Goal: Communication & Community: Participate in discussion

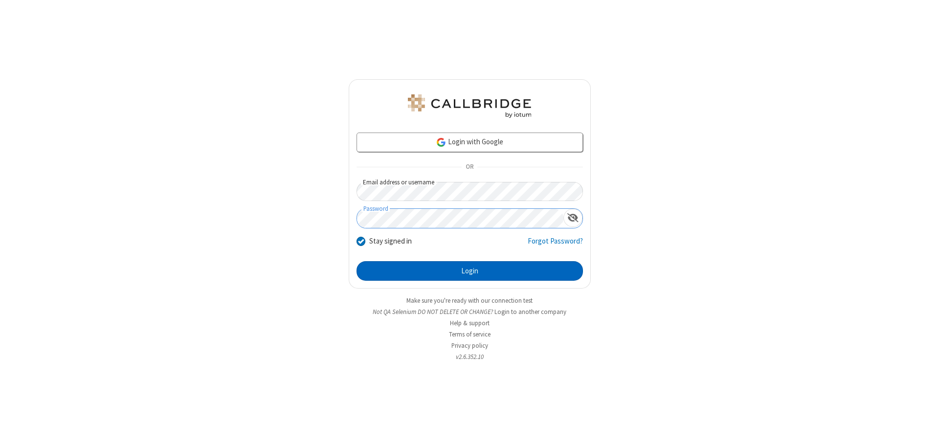
click at [470, 271] on button "Login" at bounding box center [470, 271] width 226 height 20
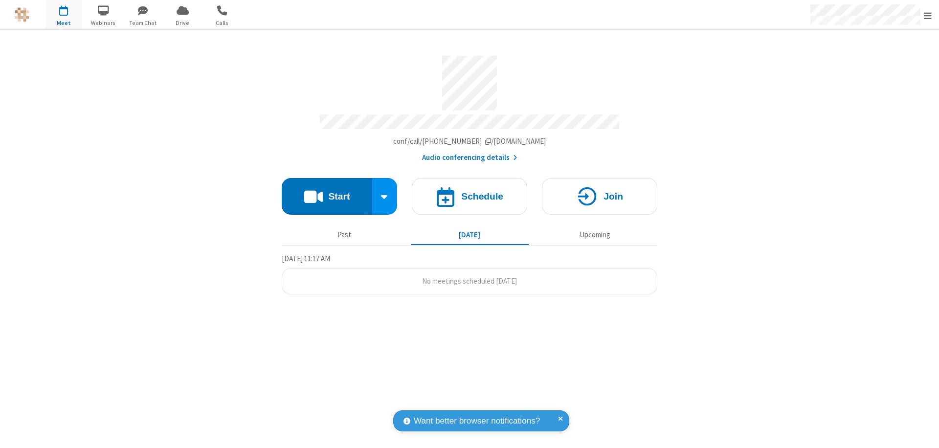
click at [327, 192] on button "Start" at bounding box center [327, 196] width 90 height 37
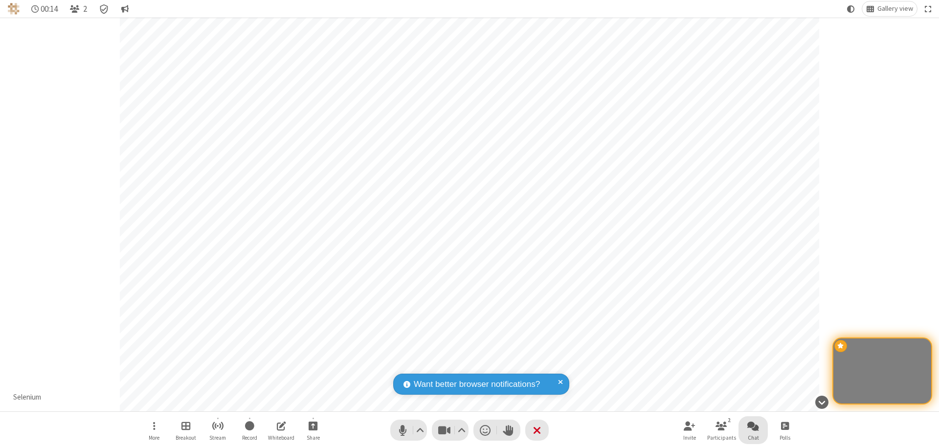
click at [753, 426] on span "Open chat" at bounding box center [753, 426] width 12 height 12
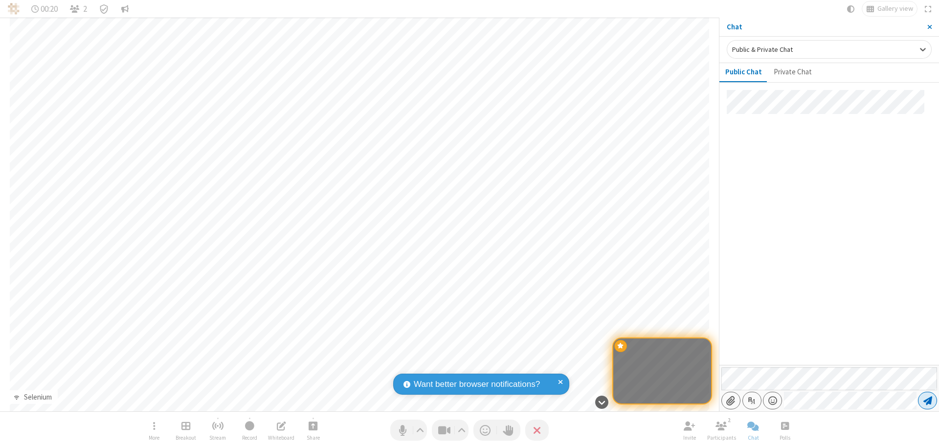
click at [927, 401] on span "Send message" at bounding box center [927, 401] width 9 height 10
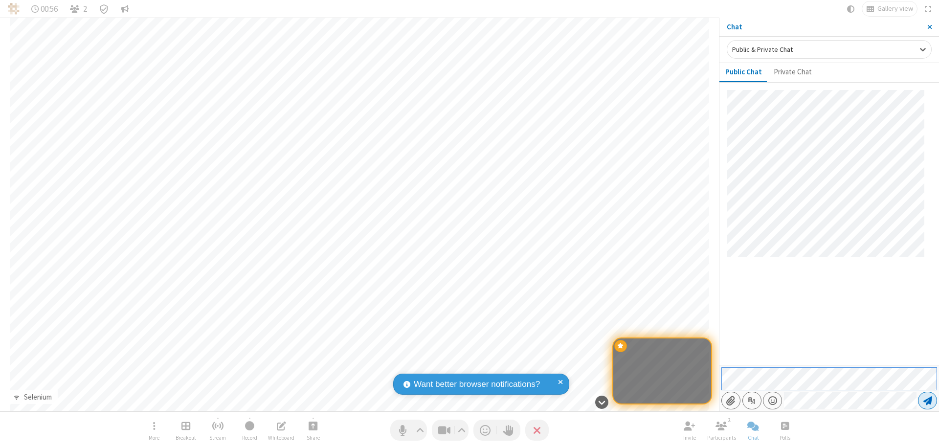
click at [927, 401] on span "Send message" at bounding box center [927, 401] width 9 height 10
click at [929, 27] on span "Close sidebar" at bounding box center [929, 27] width 5 height 8
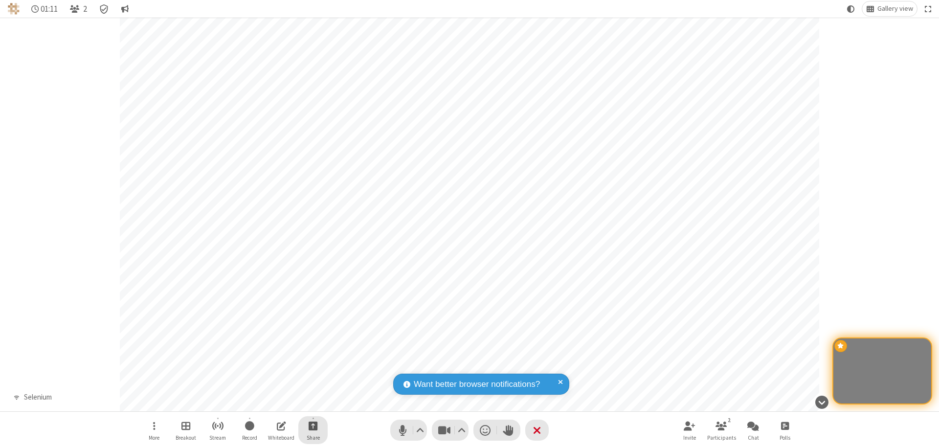
click at [313, 426] on span "Start sharing" at bounding box center [313, 426] width 9 height 12
click at [273, 402] on span "Share my screen" at bounding box center [273, 403] width 11 height 8
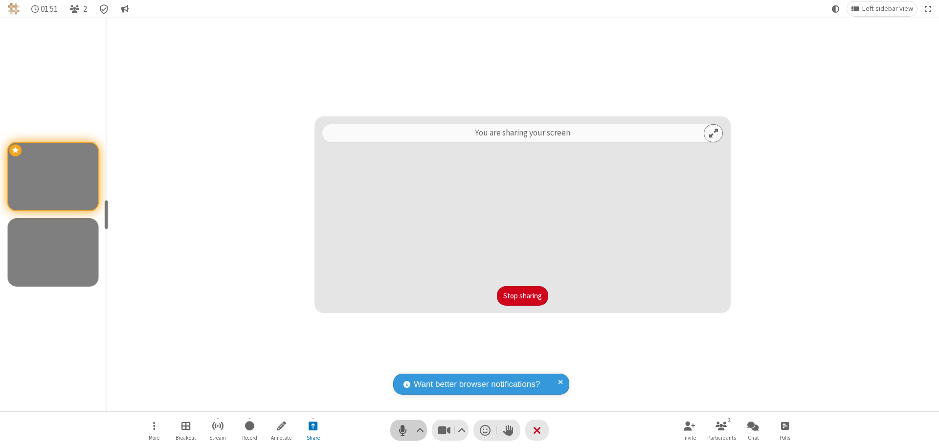
click at [408, 430] on span "Mute (⌘+Shift+A)" at bounding box center [402, 430] width 15 height 14
click at [408, 430] on span "Unmute (⌘+Shift+A)" at bounding box center [402, 430] width 15 height 14
click at [408, 430] on span "Mute (⌘+Shift+A)" at bounding box center [402, 430] width 15 height 14
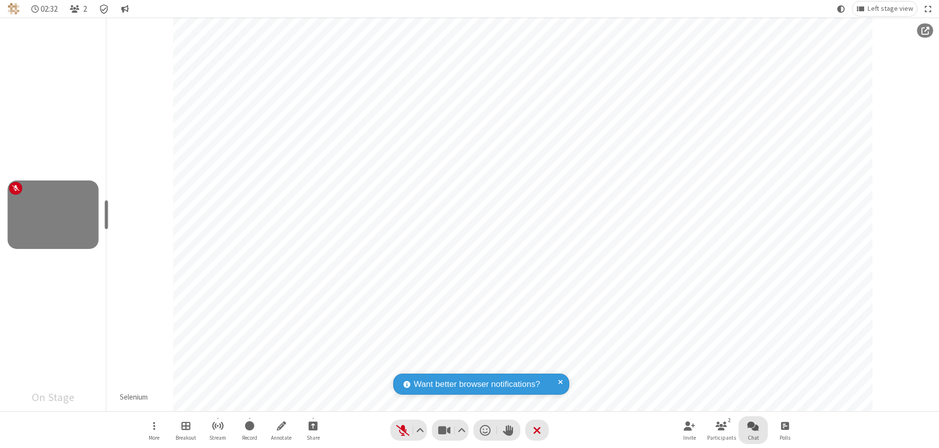
click at [753, 426] on span "Open chat" at bounding box center [753, 426] width 12 height 12
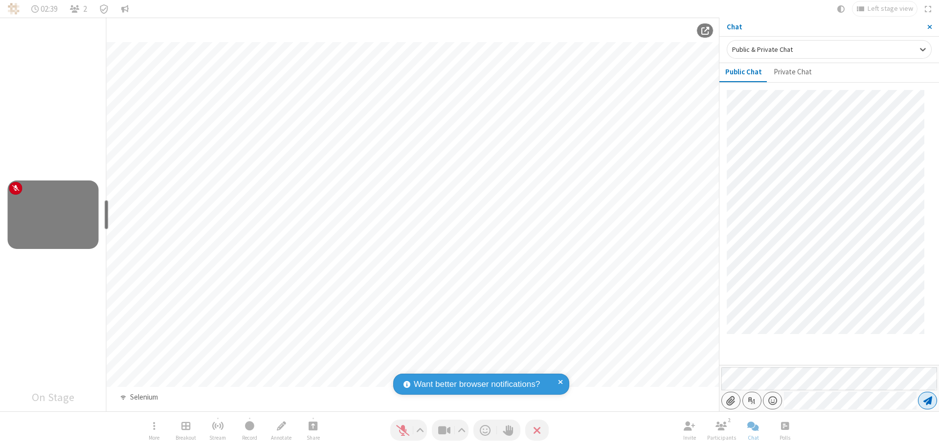
click at [927, 401] on span "Send message" at bounding box center [927, 401] width 9 height 10
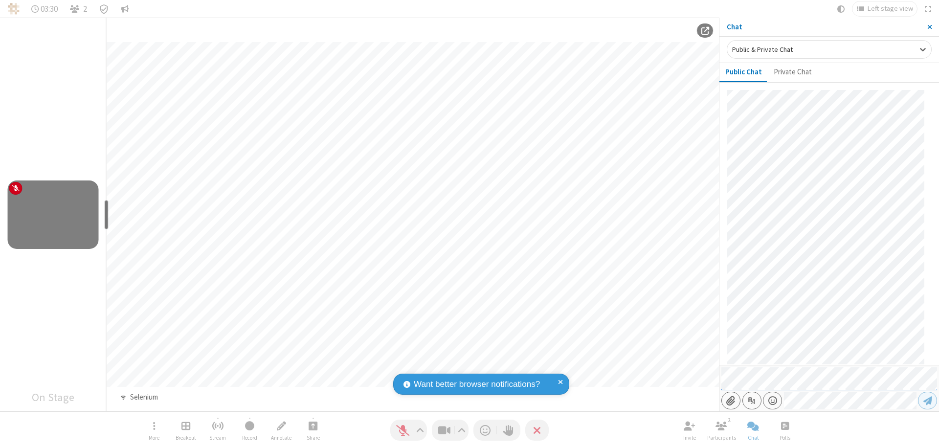
scroll to position [210, 0]
click at [929, 27] on span "Close sidebar" at bounding box center [929, 27] width 5 height 8
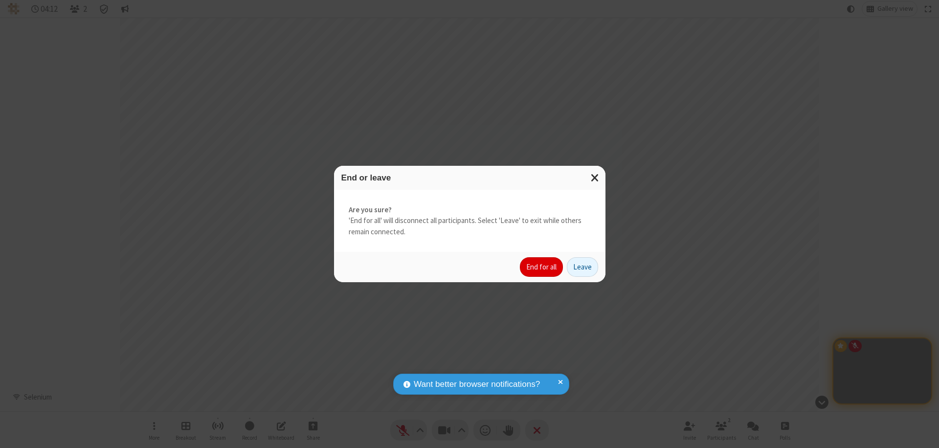
click at [542, 267] on button "End for all" at bounding box center [541, 267] width 43 height 20
